Goal: Task Accomplishment & Management: Use online tool/utility

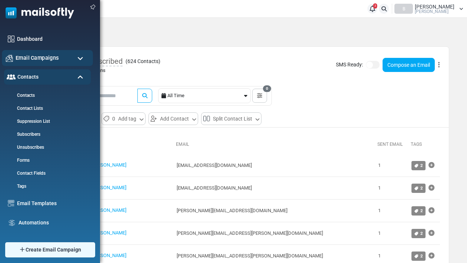
click at [63, 55] on div "Email Campaigns" at bounding box center [47, 58] width 91 height 16
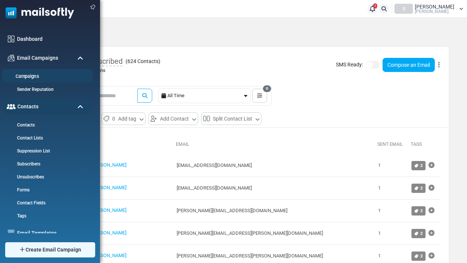
click at [43, 79] on link "Campaigns" at bounding box center [46, 76] width 89 height 7
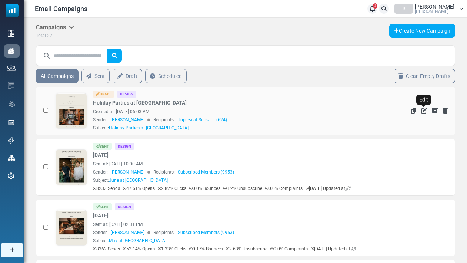
click at [425, 112] on icon "Edit" at bounding box center [424, 110] width 6 height 6
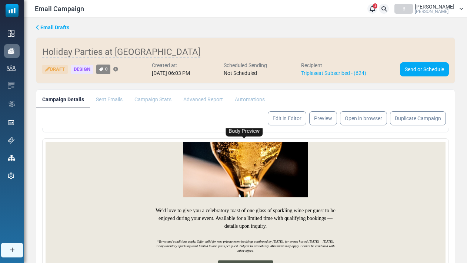
scroll to position [726, 0]
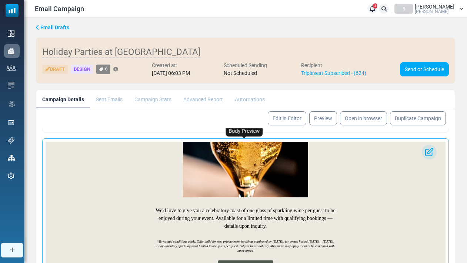
click at [263, 206] on div "We'd love to give you a celebratory toast of one glass of sparkling wine per gu…" at bounding box center [246, 217] width 182 height 23
click at [296, 206] on div "We'd love to give you a celebratory toast of one glass of sparkling wine per gu…" at bounding box center [246, 217] width 182 height 23
